Goal: Task Accomplishment & Management: Use online tool/utility

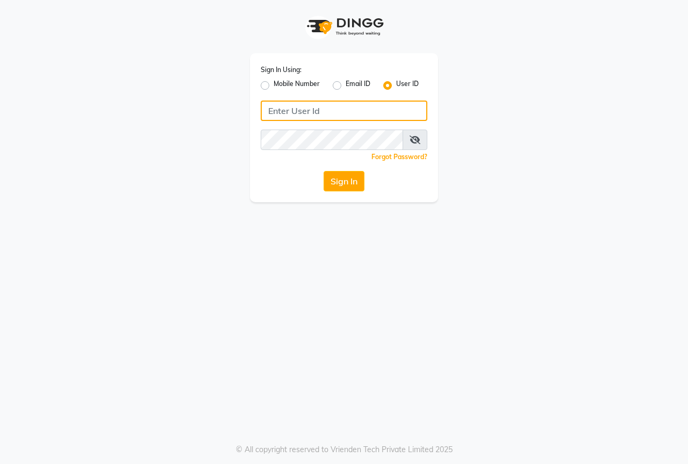
type input "8767730198"
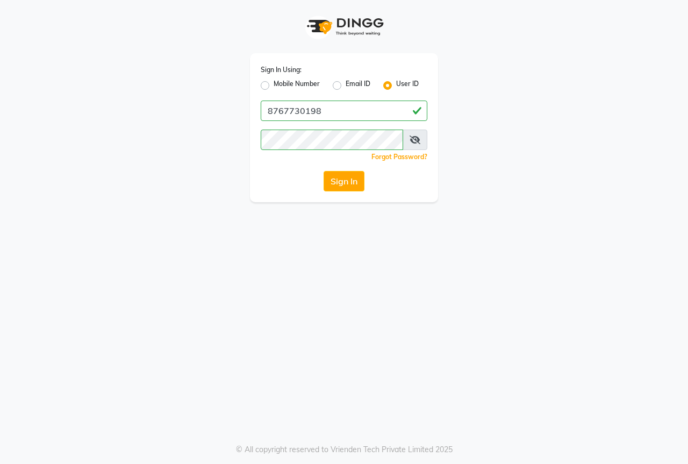
click at [269, 86] on div "Mobile Number" at bounding box center [290, 85] width 59 height 13
click at [274, 86] on label "Mobile Number" at bounding box center [297, 85] width 46 height 13
click at [274, 86] on input "Mobile Number" at bounding box center [277, 82] width 7 height 7
radio input "true"
radio input "false"
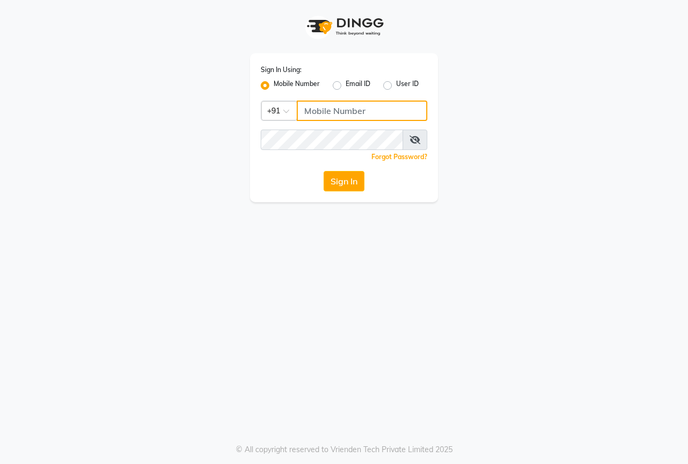
click at [353, 113] on input "Username" at bounding box center [362, 111] width 131 height 20
type input "8767730198"
click at [346, 193] on div "Sign In Using: Mobile Number Email ID User ID Country Code × [PHONE_NUMBER] Rem…" at bounding box center [344, 127] width 188 height 149
click at [342, 180] on button "Sign In" at bounding box center [344, 181] width 41 height 20
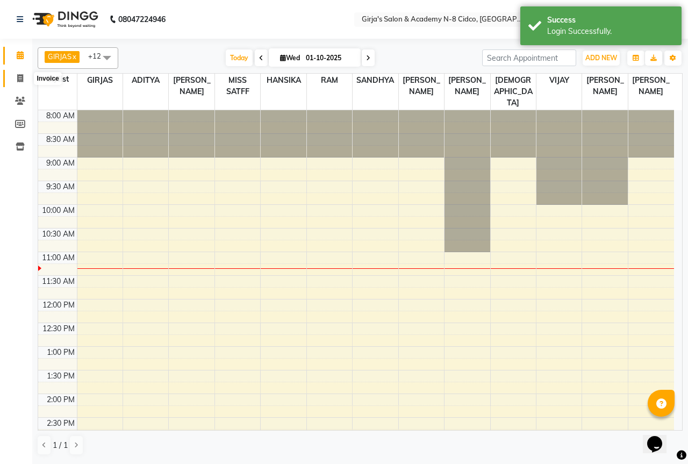
click at [19, 81] on icon at bounding box center [20, 78] width 6 height 8
select select "66"
select select "service"
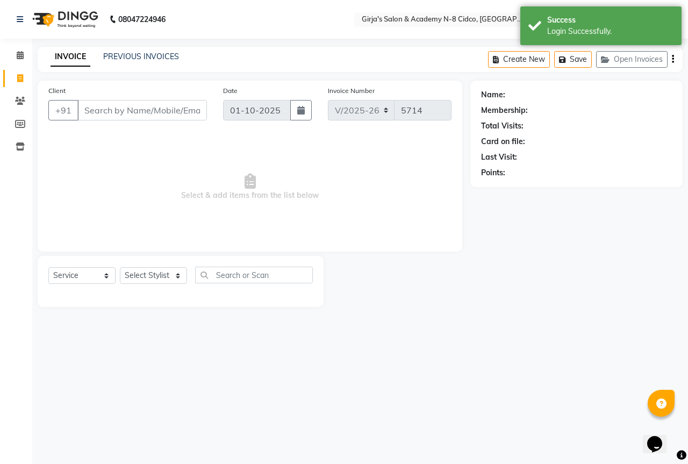
click at [108, 103] on input "Client" at bounding box center [142, 110] width 130 height 20
select select "66554"
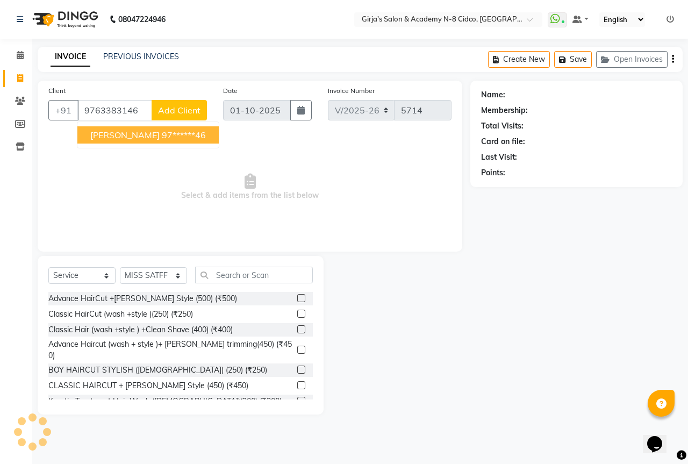
type input "9763383146"
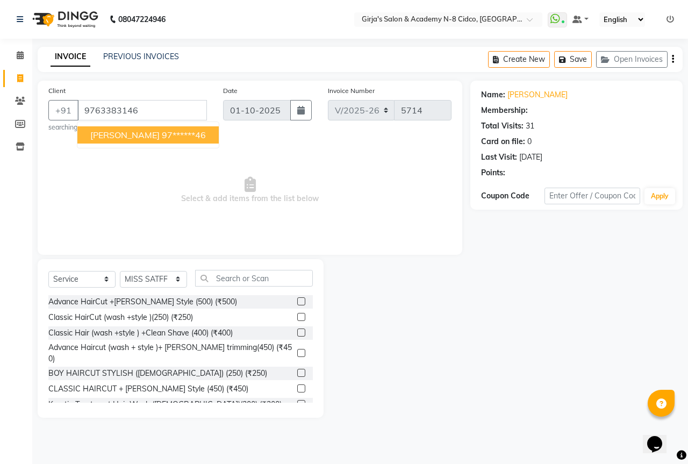
select select "1: Object"
click at [109, 138] on span "[PERSON_NAME]" at bounding box center [124, 135] width 69 height 11
type input "97******46"
select select "1: Object"
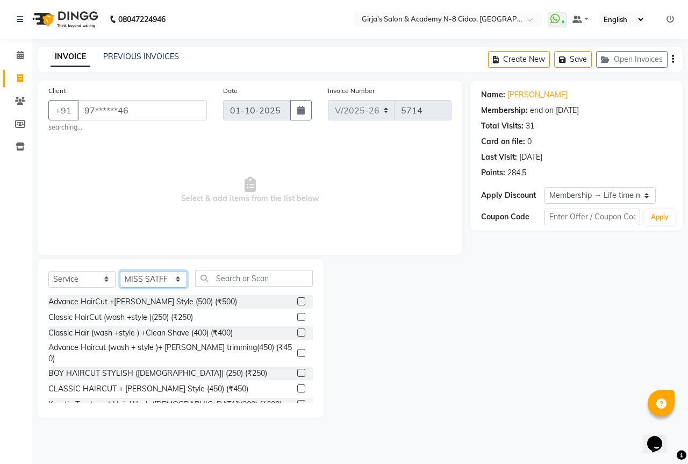
click at [162, 279] on select "Select Stylist ADITYA [PERSON_NAME] BEAUTY M GIRJAS [PERSON_NAME] MISS [PERSON_…" at bounding box center [153, 279] width 67 height 17
select select "66195"
click at [120, 271] on select "Select Stylist ADITYA [PERSON_NAME] BEAUTY M GIRJAS [PERSON_NAME] MISS [PERSON_…" at bounding box center [153, 279] width 67 height 17
click at [297, 301] on label at bounding box center [301, 301] width 8 height 8
click at [297, 301] on input "checkbox" at bounding box center [300, 301] width 7 height 7
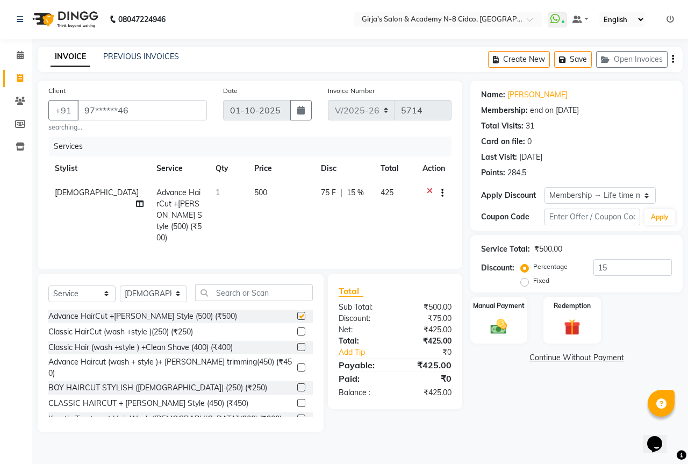
checkbox input "false"
click at [497, 319] on img at bounding box center [499, 327] width 28 height 20
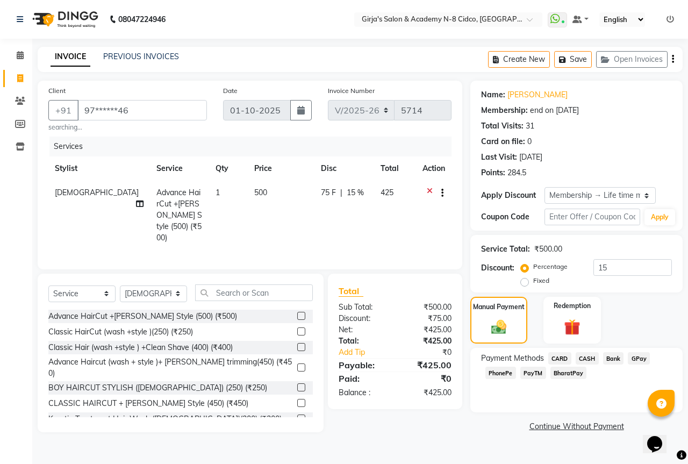
click at [644, 358] on span "GPay" at bounding box center [639, 358] width 22 height 12
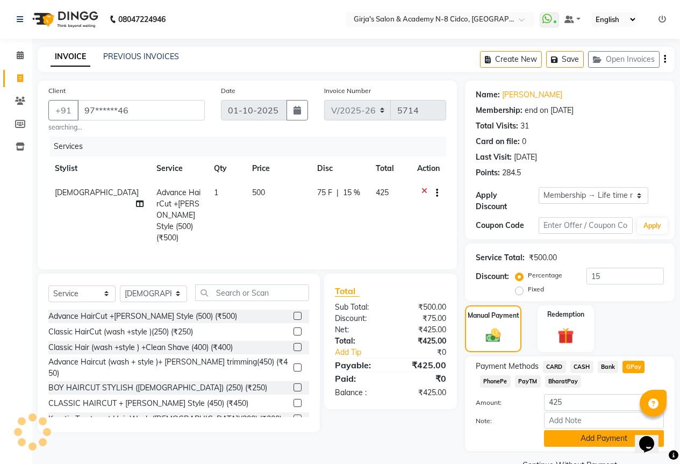
click at [592, 430] on button "Add Payment" at bounding box center [604, 438] width 120 height 17
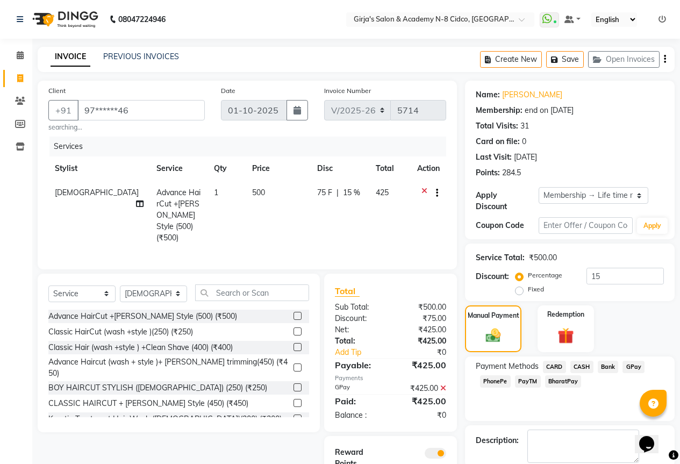
scroll to position [67, 0]
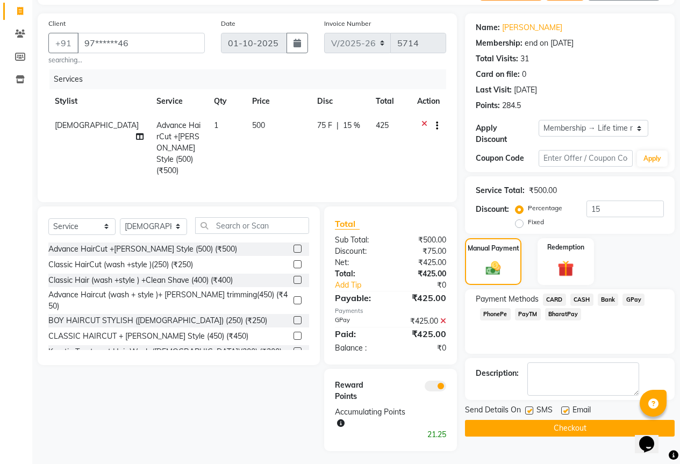
click at [596, 422] on button "Checkout" at bounding box center [570, 428] width 210 height 17
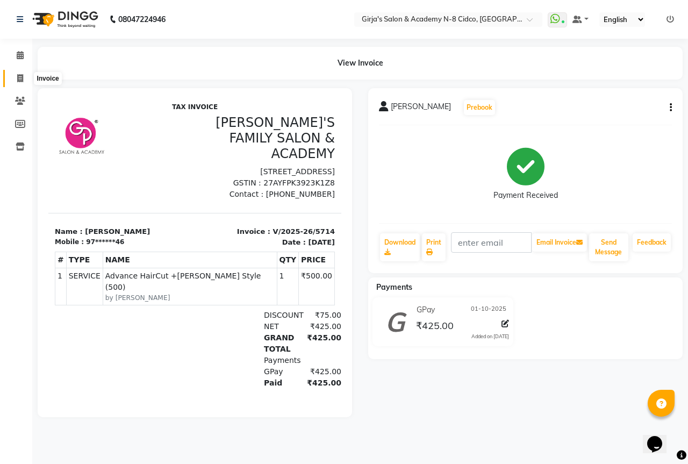
click at [18, 75] on icon at bounding box center [20, 78] width 6 height 8
select select "service"
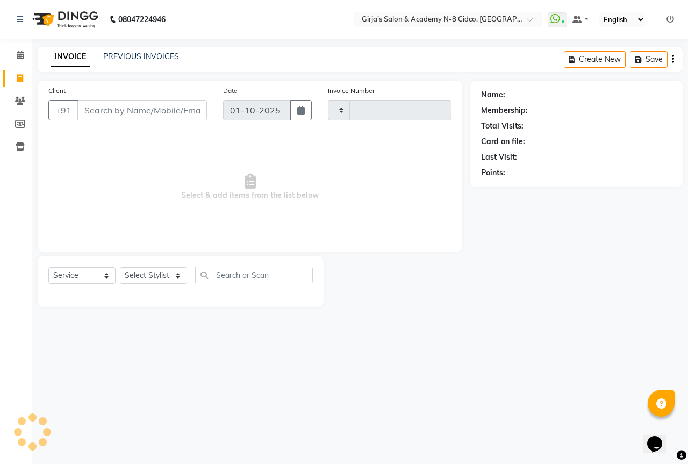
type input "5715"
select select "66"
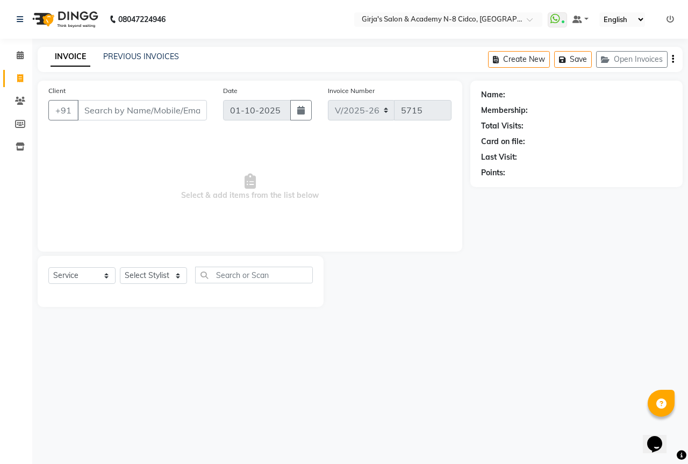
click at [102, 109] on input "Client" at bounding box center [142, 110] width 130 height 20
select select "66554"
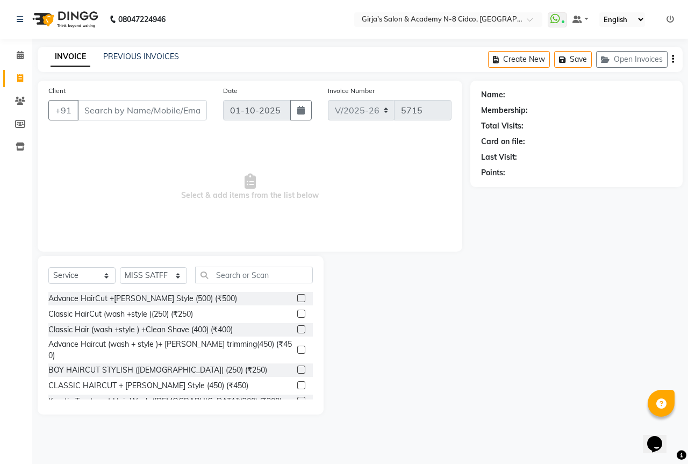
click at [110, 122] on div "Client +91" at bounding box center [127, 107] width 175 height 44
click at [115, 119] on input "Client" at bounding box center [142, 110] width 130 height 20
click at [171, 108] on input "Client" at bounding box center [142, 110] width 130 height 20
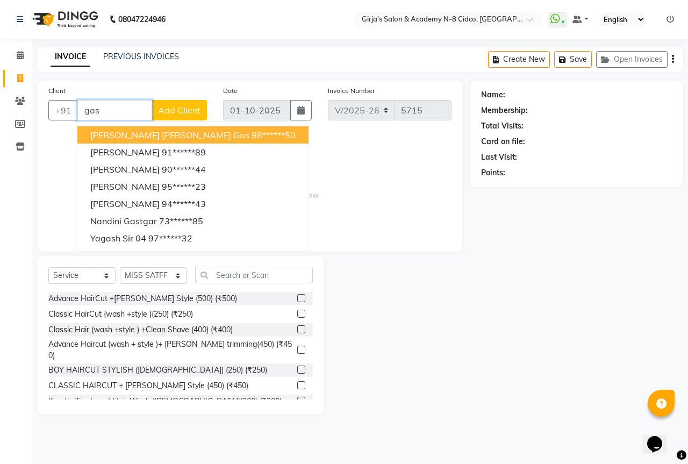
click at [161, 138] on span "[PERSON_NAME] [PERSON_NAME] gas" at bounding box center [169, 135] width 159 height 11
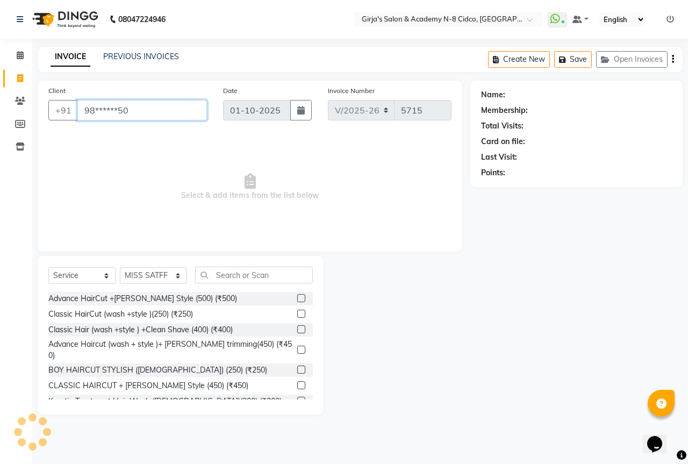
type input "98******50"
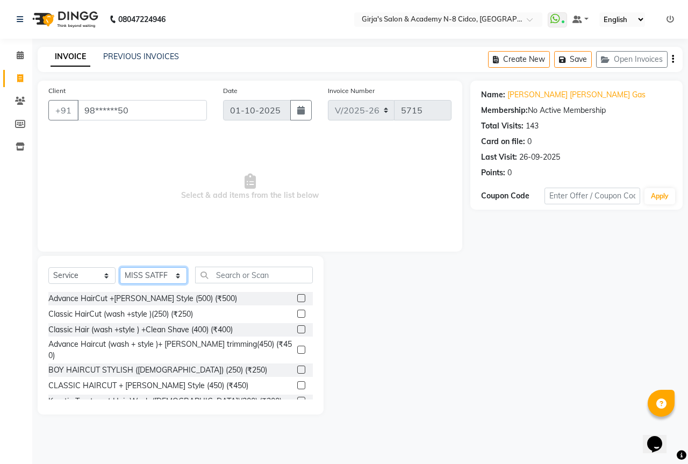
click at [140, 277] on select "Select Stylist ADITYA [PERSON_NAME] BEAUTY M GIRJAS [PERSON_NAME] MISS [PERSON_…" at bounding box center [153, 275] width 67 height 17
select select "6470"
click at [120, 267] on select "Select Stylist ADITYA [PERSON_NAME] BEAUTY M GIRJAS [PERSON_NAME] MISS [PERSON_…" at bounding box center [153, 275] width 67 height 17
click at [258, 274] on input "text" at bounding box center [254, 275] width 118 height 17
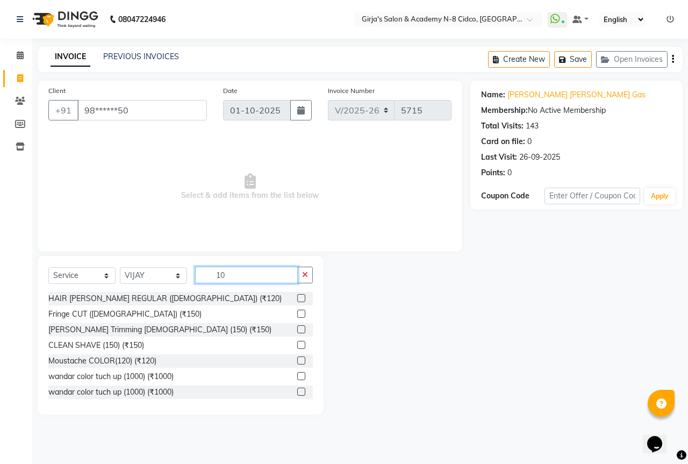
type input "100"
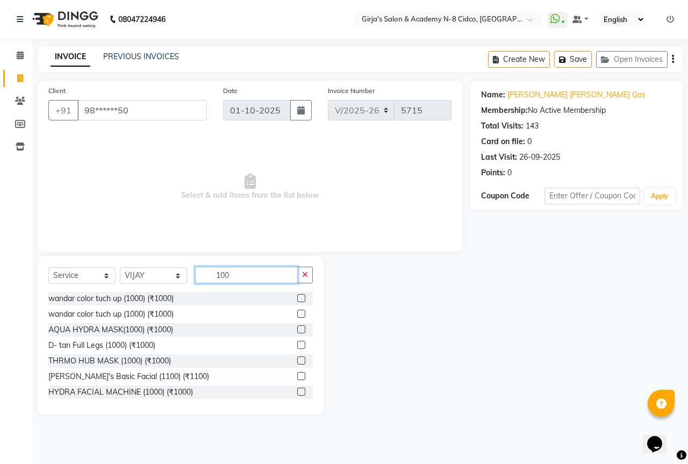
click at [243, 272] on input "100" at bounding box center [246, 275] width 103 height 17
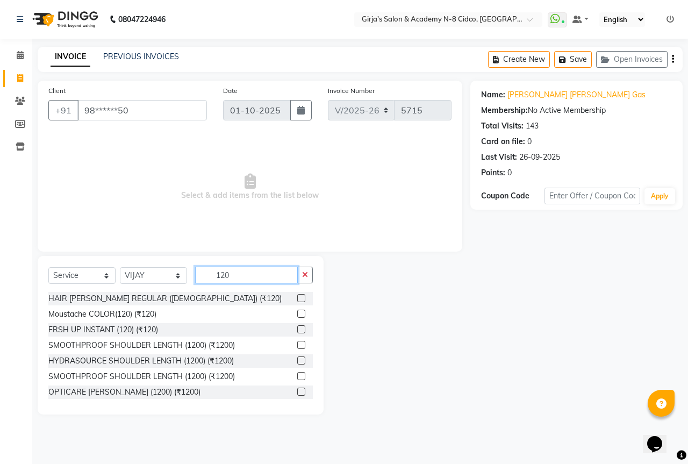
type input "120"
click at [297, 315] on label at bounding box center [301, 314] width 8 height 8
click at [297, 315] on input "checkbox" at bounding box center [300, 314] width 7 height 7
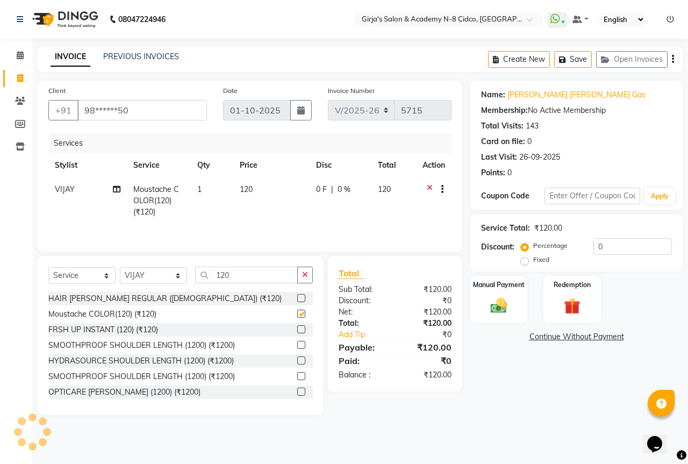
checkbox input "false"
click at [495, 296] on img at bounding box center [499, 306] width 28 height 20
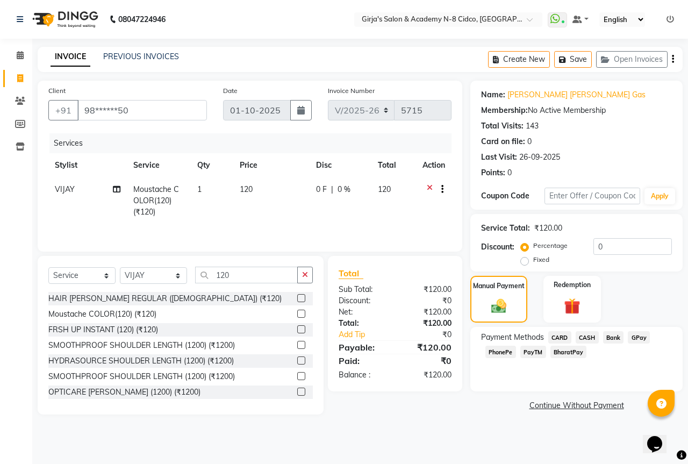
click at [588, 338] on span "CASH" at bounding box center [587, 337] width 23 height 12
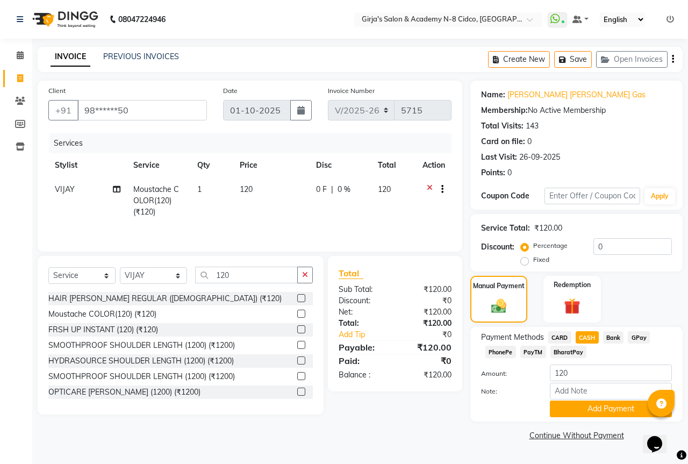
click at [533, 262] on label "Fixed" at bounding box center [541, 260] width 16 height 10
click at [524, 262] on input "Fixed" at bounding box center [527, 260] width 8 height 8
radio input "true"
click at [610, 250] on input "0" at bounding box center [633, 246] width 79 height 17
click at [610, 249] on input "0" at bounding box center [633, 246] width 79 height 17
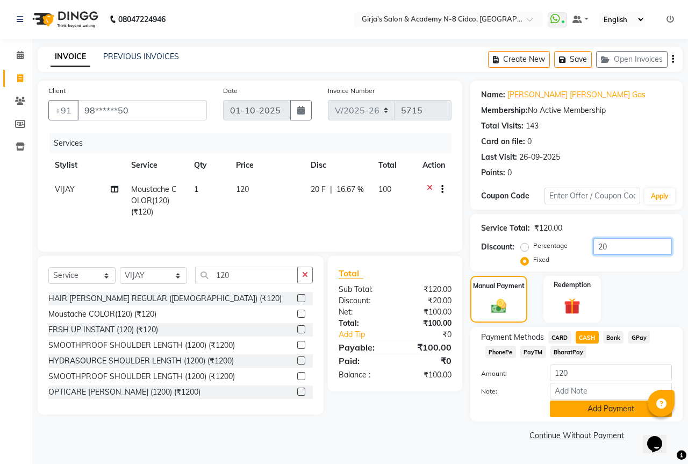
type input "20"
click at [579, 407] on button "Add Payment" at bounding box center [611, 409] width 122 height 17
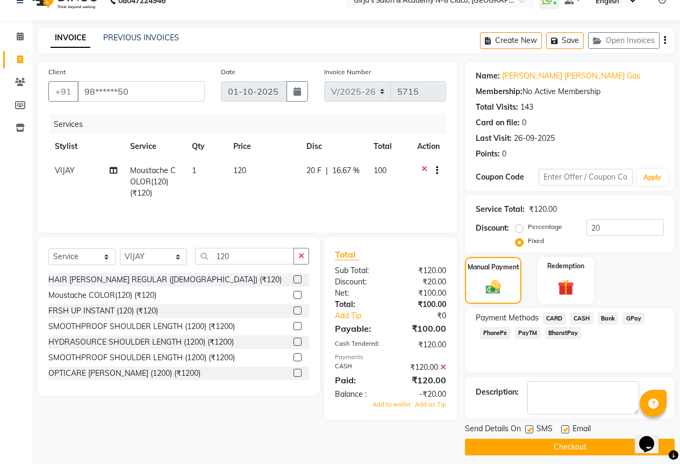
scroll to position [26, 0]
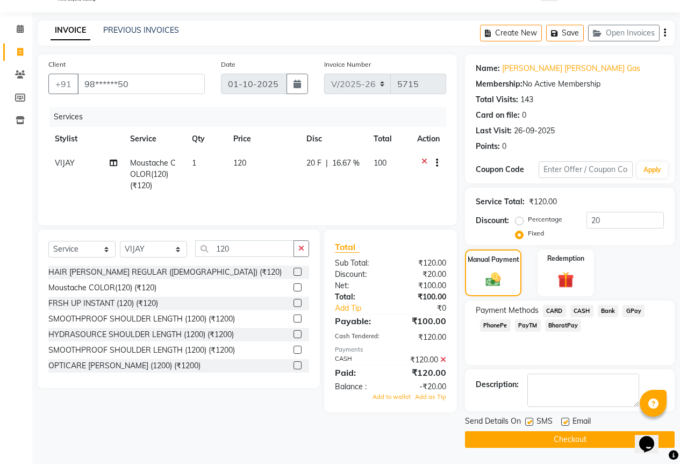
click at [443, 359] on icon at bounding box center [443, 360] width 6 height 8
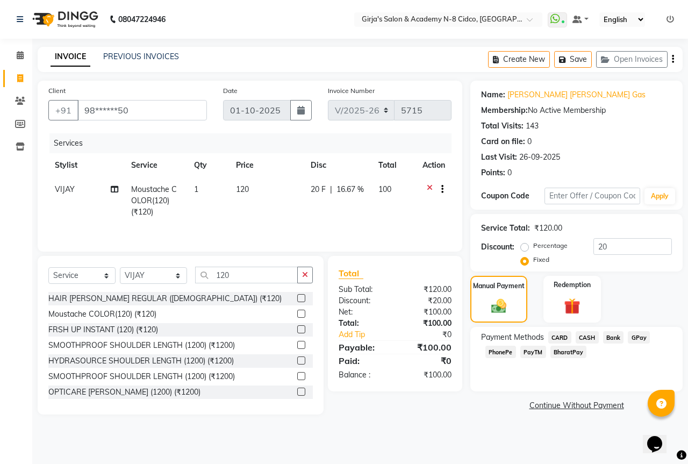
click at [589, 337] on span "CASH" at bounding box center [587, 337] width 23 height 12
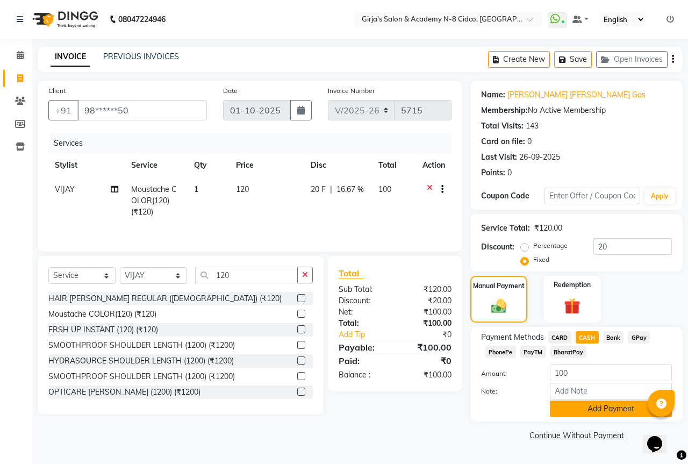
click at [589, 409] on button "Add Payment" at bounding box center [611, 409] width 122 height 17
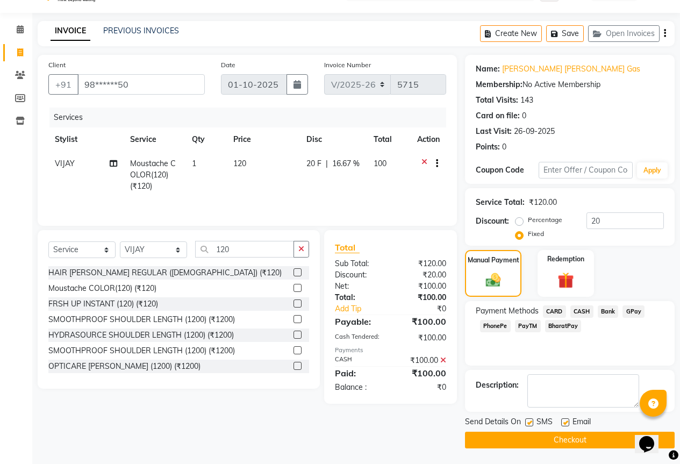
scroll to position [26, 0]
click at [547, 438] on button "Checkout" at bounding box center [570, 439] width 210 height 17
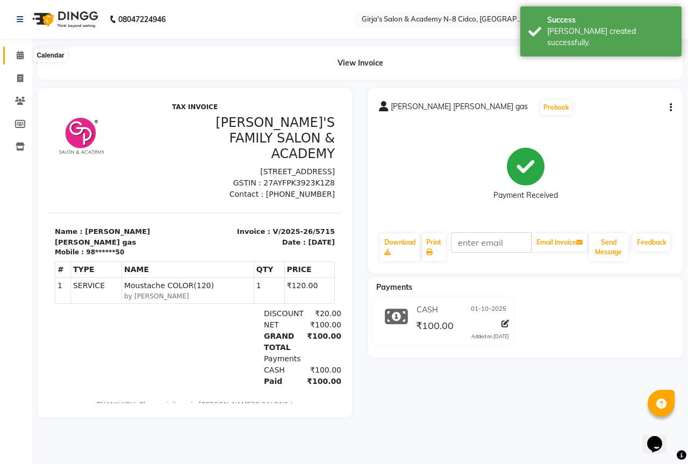
click at [19, 53] on icon at bounding box center [20, 55] width 7 height 8
